Goal: Transaction & Acquisition: Obtain resource

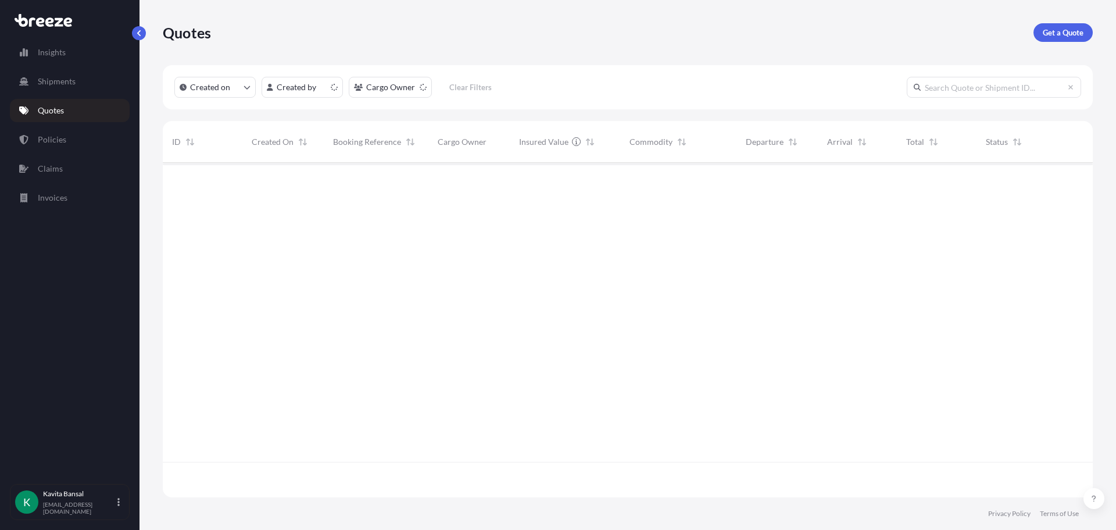
scroll to position [332, 922]
click at [1044, 37] on p "Get a Quote" at bounding box center [1063, 33] width 41 height 12
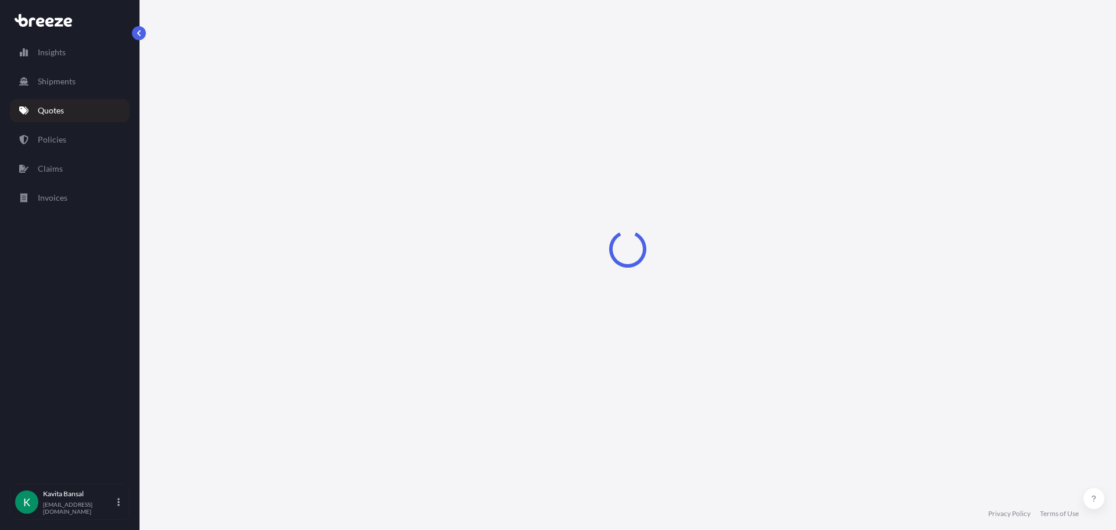
select select "Sea"
select select "1"
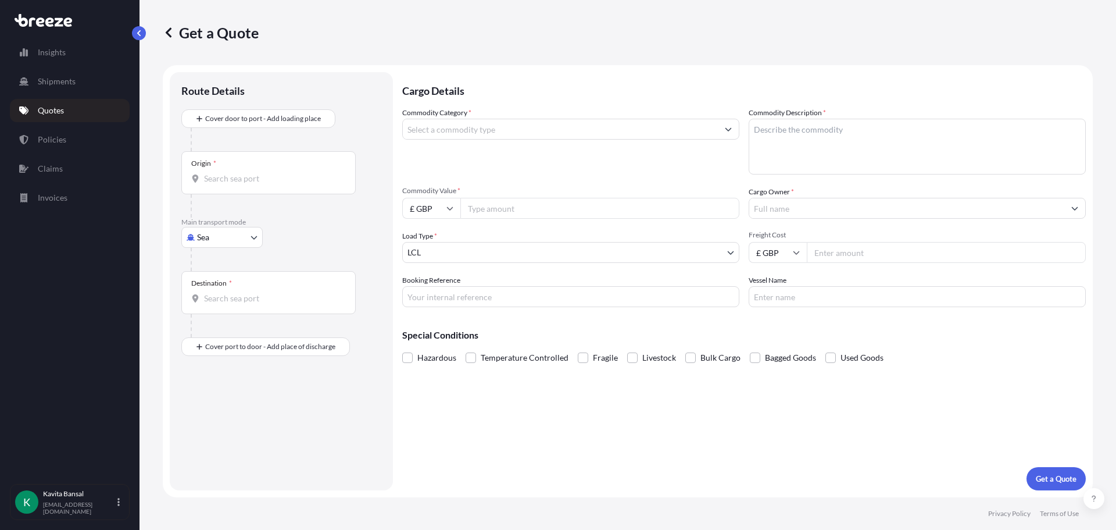
click at [229, 227] on body "Insights Shipments Quotes Policies Claims Invoices K [PERSON_NAME] [EMAIL_ADDRE…" at bounding box center [558, 265] width 1116 height 530
click at [208, 306] on span "Road" at bounding box center [213, 310] width 19 height 12
select select "Road"
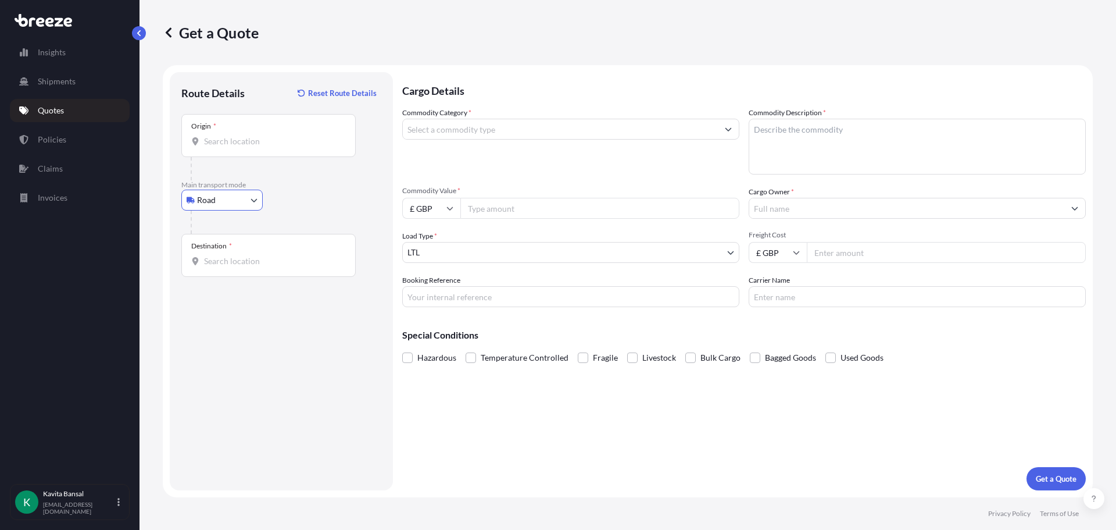
click at [237, 150] on div "Origin *" at bounding box center [268, 135] width 174 height 43
click at [237, 147] on input "Origin *" at bounding box center [272, 141] width 137 height 12
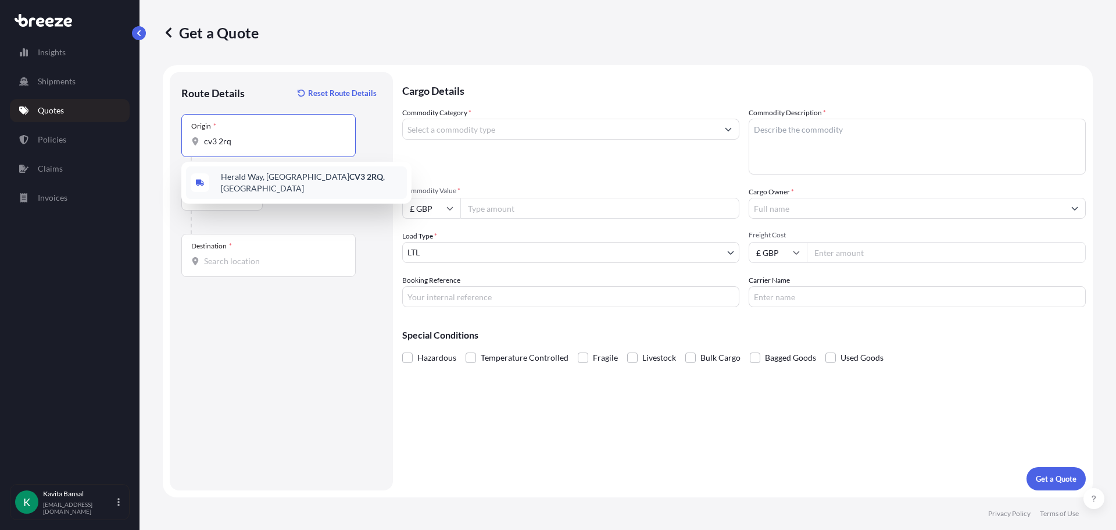
click at [254, 185] on span "[STREET_ADDRESS]" at bounding box center [311, 182] width 181 height 23
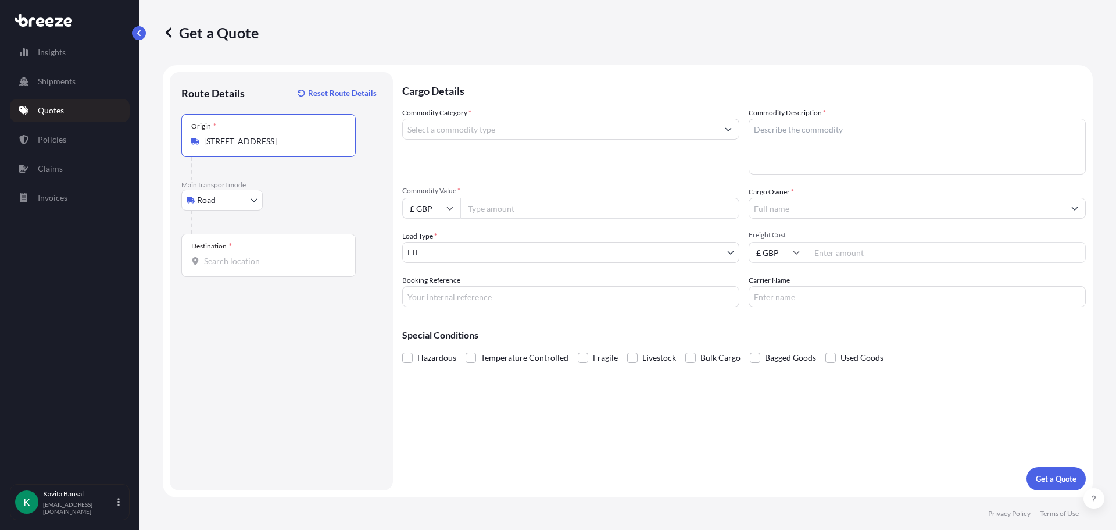
type input "[STREET_ADDRESS]"
click at [238, 267] on div "Destination *" at bounding box center [268, 255] width 174 height 43
click at [238, 267] on input "Destination *" at bounding box center [272, 261] width 137 height 12
paste input "BT42 4HX"
click at [266, 305] on span "[STREET_ADDRESS]" at bounding box center [311, 302] width 181 height 23
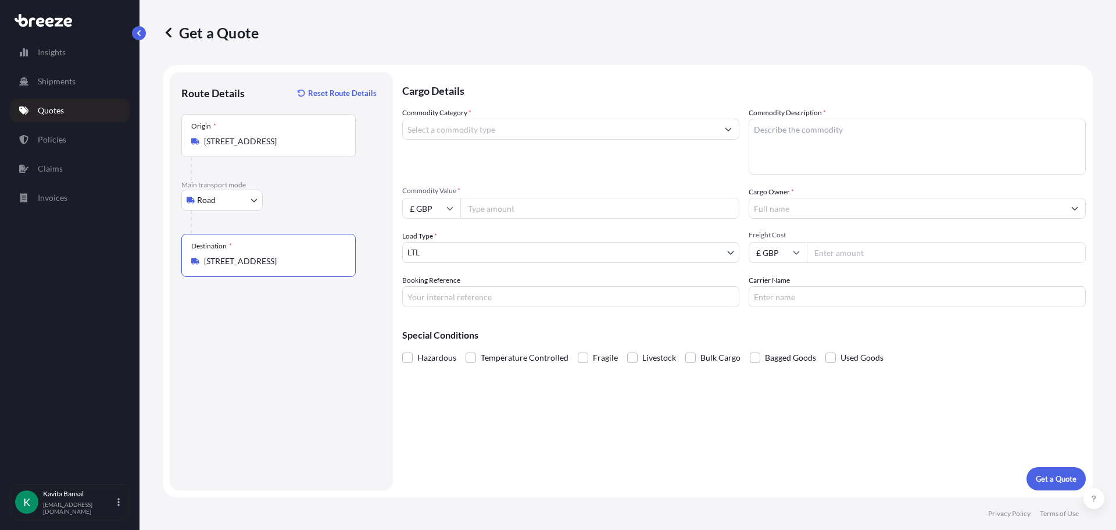
type input "[STREET_ADDRESS]"
click at [494, 138] on input "Commodity Category *" at bounding box center [560, 129] width 315 height 21
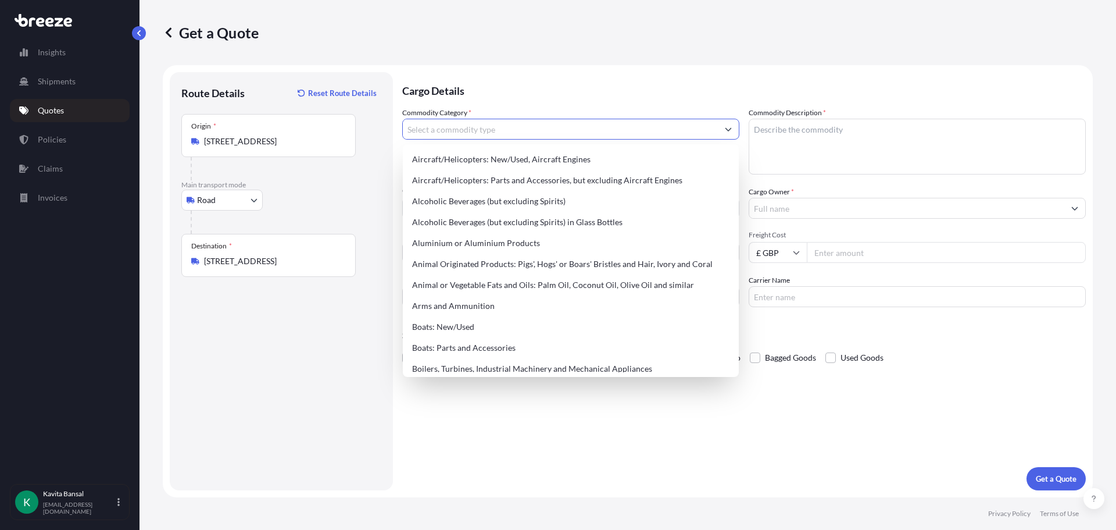
click at [499, 129] on input "Commodity Category *" at bounding box center [560, 129] width 315 height 21
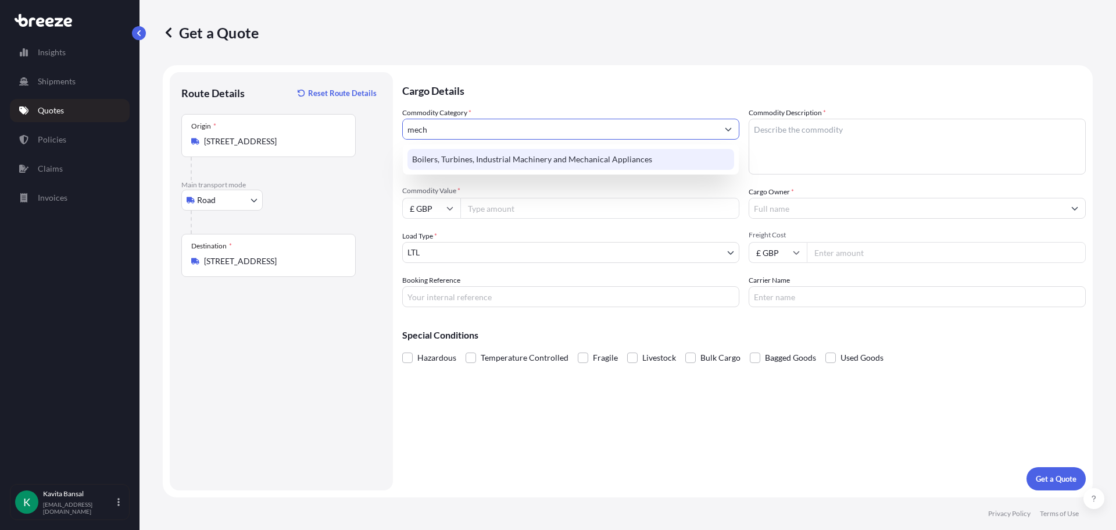
click at [483, 162] on div "Boilers, Turbines, Industrial Machinery and Mechanical Appliances" at bounding box center [571, 159] width 327 height 21
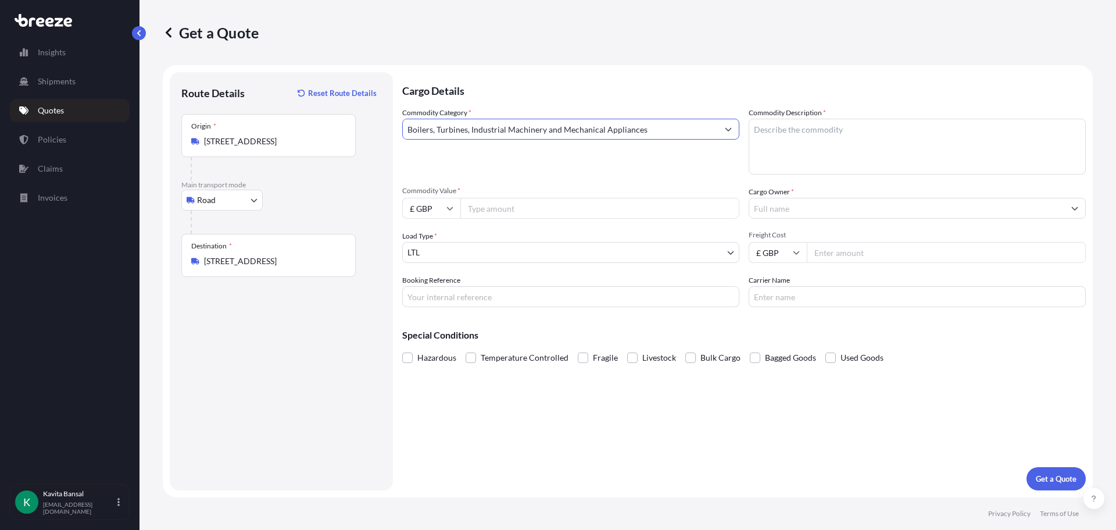
type input "Boilers, Turbines, Industrial Machinery and Mechanical Appliances"
click at [841, 162] on textarea "Commodity Description *" at bounding box center [917, 147] width 337 height 56
type textarea "automotive parts packed on pallet"
click at [590, 205] on input "Commodity Value *" at bounding box center [600, 208] width 279 height 21
type input "1800"
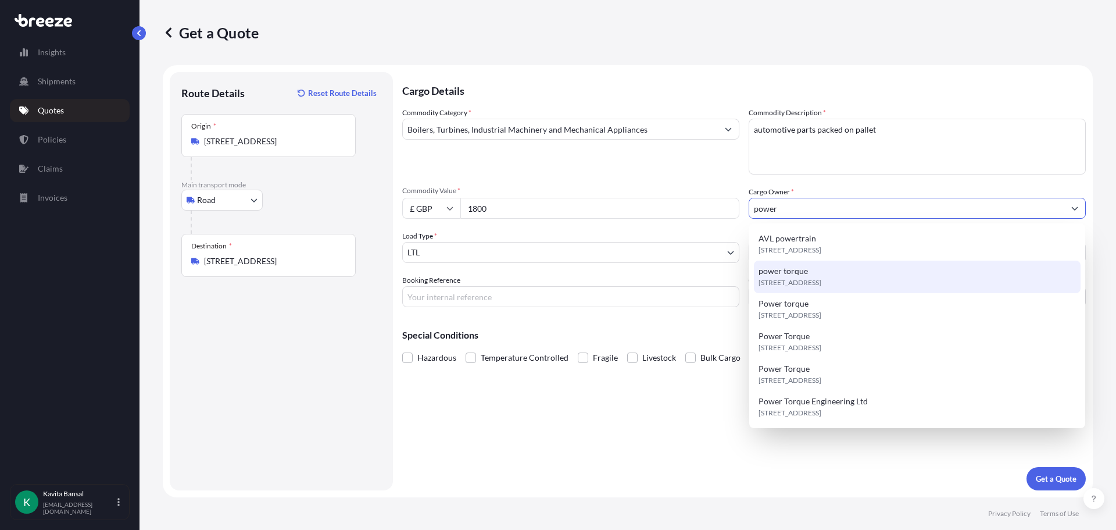
click at [801, 289] on div "[STREET_ADDRESS]" at bounding box center [917, 276] width 327 height 33
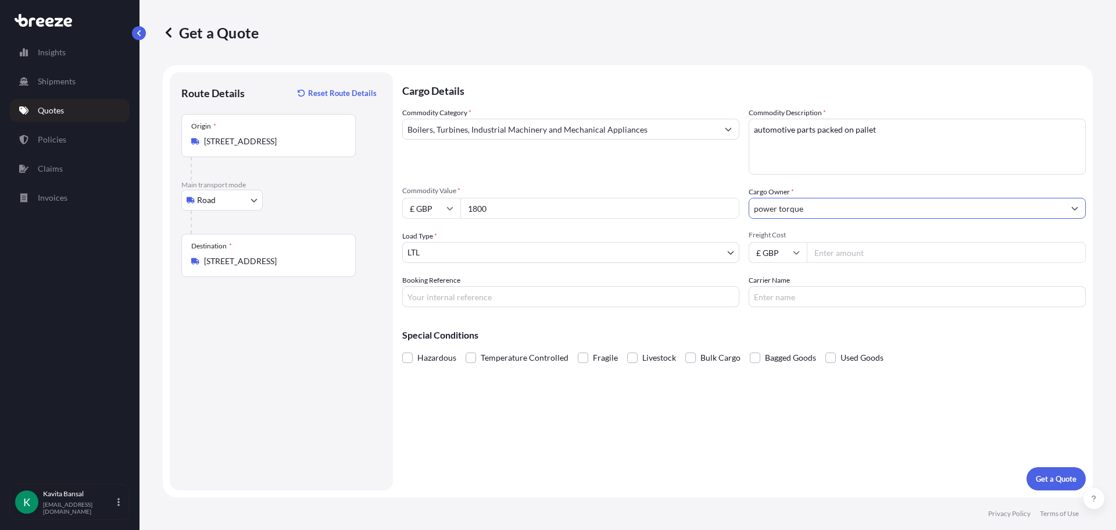
type input "power torque"
click at [869, 262] on input "Freight Cost" at bounding box center [946, 252] width 279 height 21
type input "5"
type input "205"
click at [506, 301] on input "Booking Reference" at bounding box center [570, 296] width 337 height 21
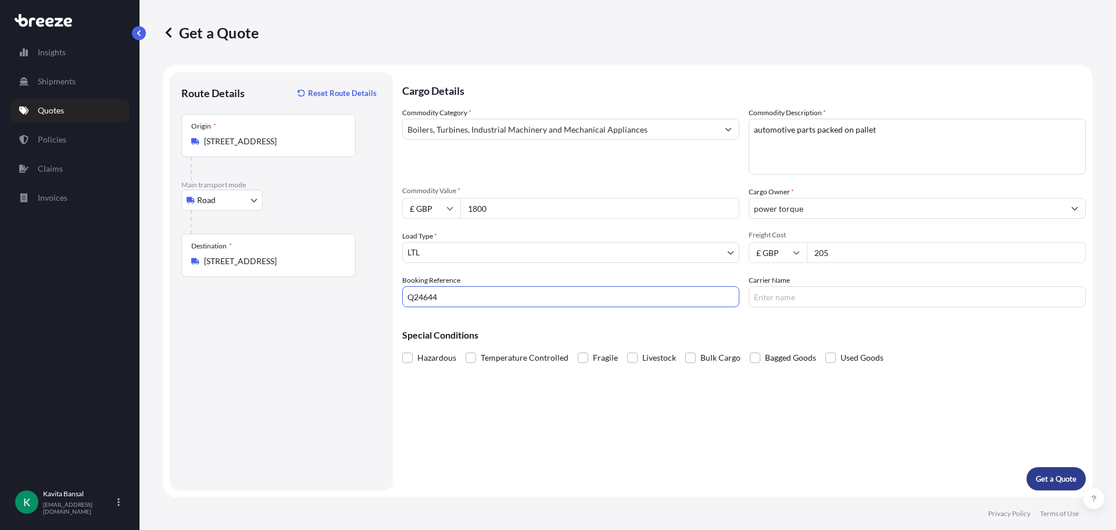
type input "Q24644"
click at [1057, 486] on button "Get a Quote" at bounding box center [1056, 478] width 59 height 23
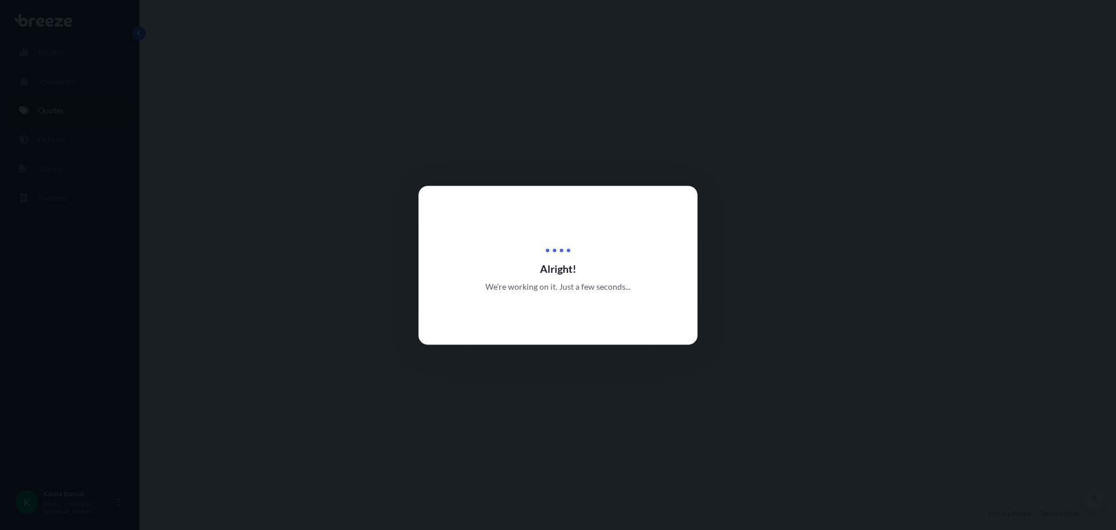
select select "Road"
select select "1"
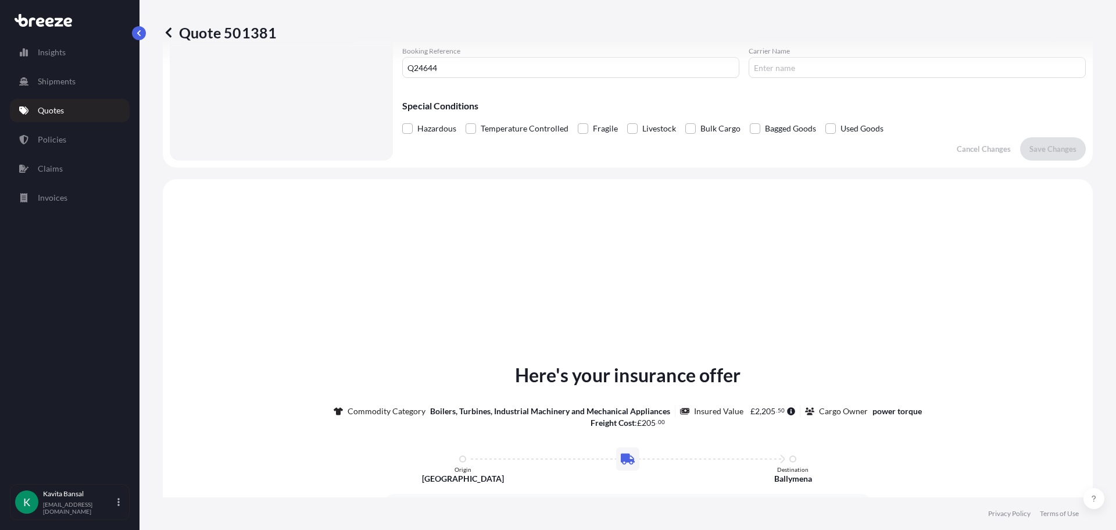
scroll to position [407, 0]
